Goal: Task Accomplishment & Management: Complete application form

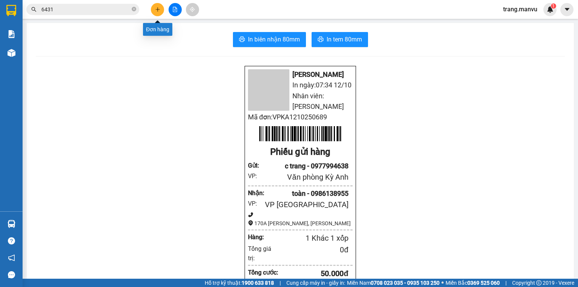
click at [159, 10] on icon "plus" at bounding box center [157, 9] width 5 height 5
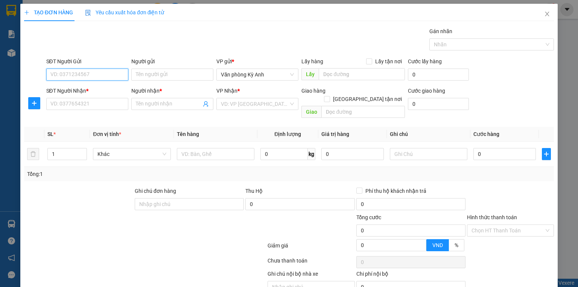
click at [99, 75] on input "SĐT Người Gửi" at bounding box center [87, 74] width 82 height 12
type input "0914889134"
click at [118, 88] on div "0914889134 - XUYẾN" at bounding box center [86, 89] width 72 height 8
type input "XUYẾN"
type input "0914889134"
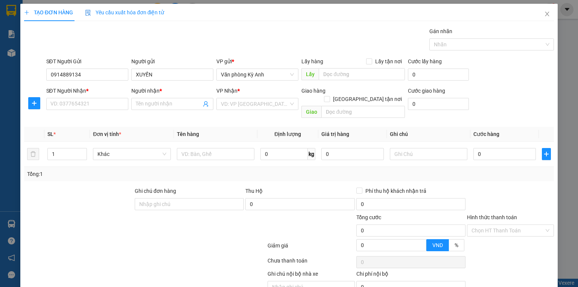
click at [102, 96] on div "SĐT Người Nhận *" at bounding box center [87, 91] width 82 height 11
click at [105, 103] on input "SĐT Người Nhận *" at bounding box center [87, 104] width 82 height 12
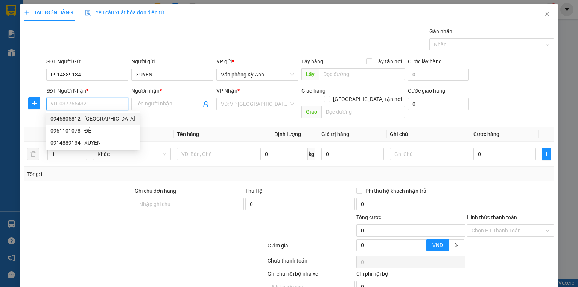
click at [103, 116] on div "0946805812 - [GEOGRAPHIC_DATA]" at bounding box center [92, 118] width 85 height 8
type input "0946805812"
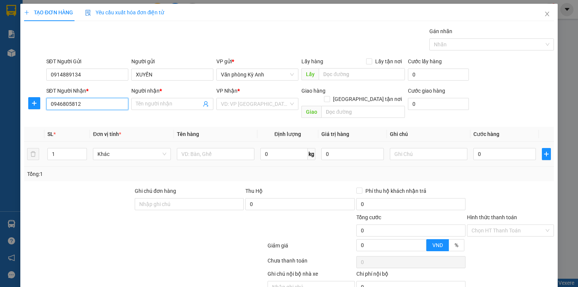
type input "[PERSON_NAME]"
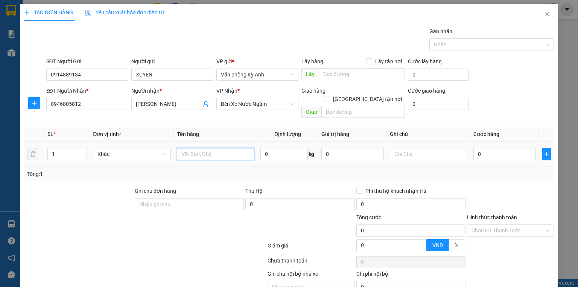
click at [220, 149] on input "text" at bounding box center [215, 154] width 77 height 12
type input "1 XỐP"
click at [498, 148] on input "0" at bounding box center [504, 154] width 62 height 12
type input "5"
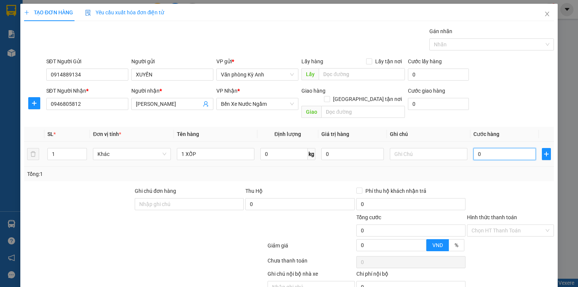
type input "5"
type input "50"
type input "500"
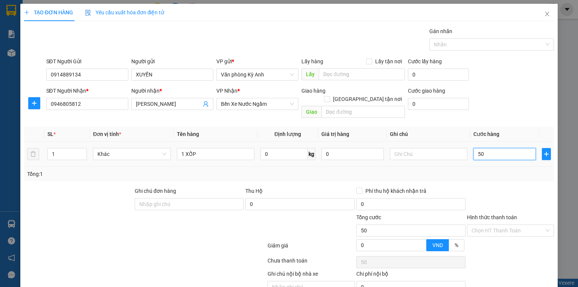
type input "500"
type input "5.000"
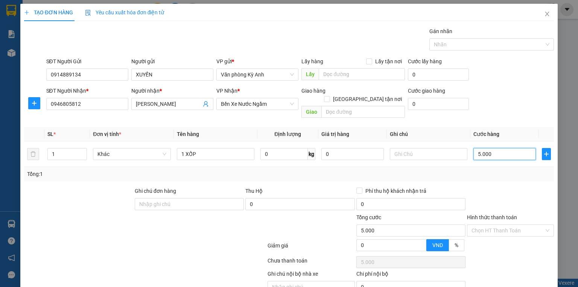
type input "50.000"
click at [504, 224] on input "Hình thức thanh toán" at bounding box center [507, 229] width 73 height 11
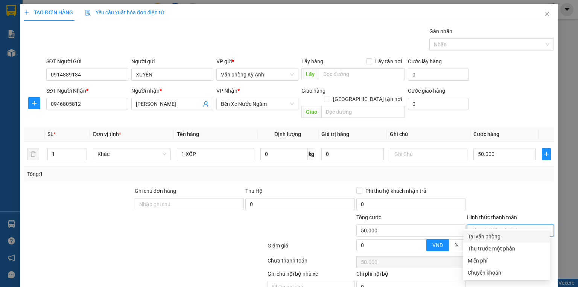
click at [499, 236] on div "Tại văn phòng" at bounding box center [505, 236] width 77 height 8
type input "0"
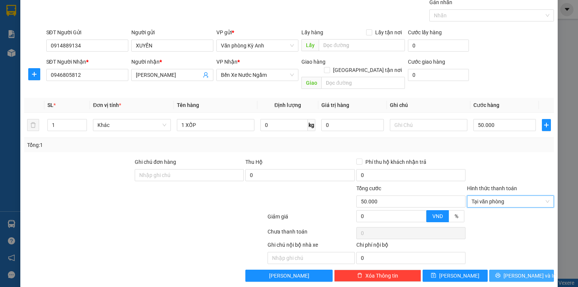
click at [499, 269] on button "[PERSON_NAME] và In" at bounding box center [521, 275] width 65 height 12
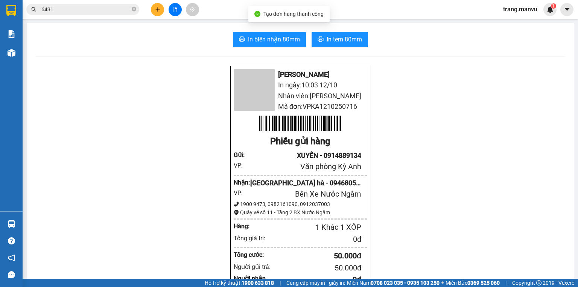
click at [287, 49] on div "In biên nhận 80mm In tem 80mm Mận Vũ In ngày: 10:03 [DATE] Nhân viên: [PERSON_N…" at bounding box center [300, 280] width 547 height 515
click at [273, 43] on span "In biên nhận 80mm" at bounding box center [274, 39] width 52 height 9
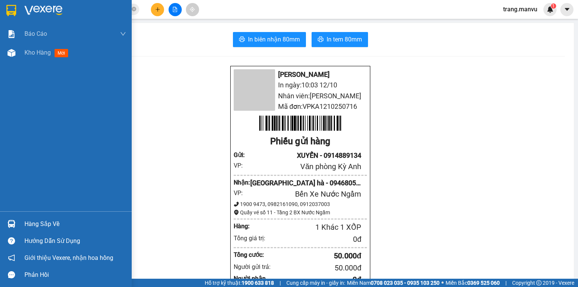
click at [9, 18] on div at bounding box center [66, 12] width 132 height 24
